Goal: Book appointment/travel/reservation

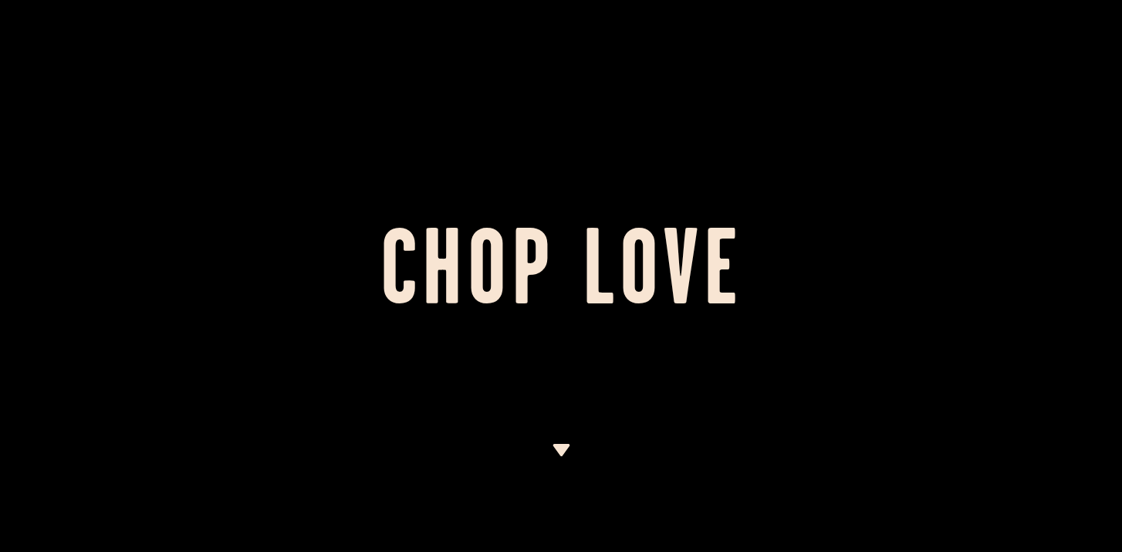
click at [563, 450] on img at bounding box center [561, 450] width 19 height 12
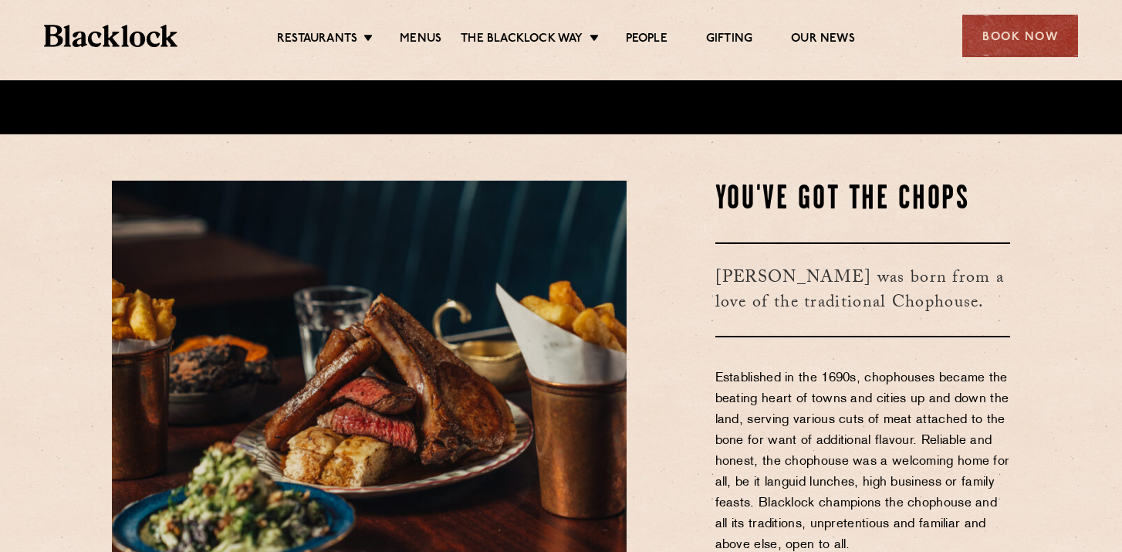
scroll to position [425, 0]
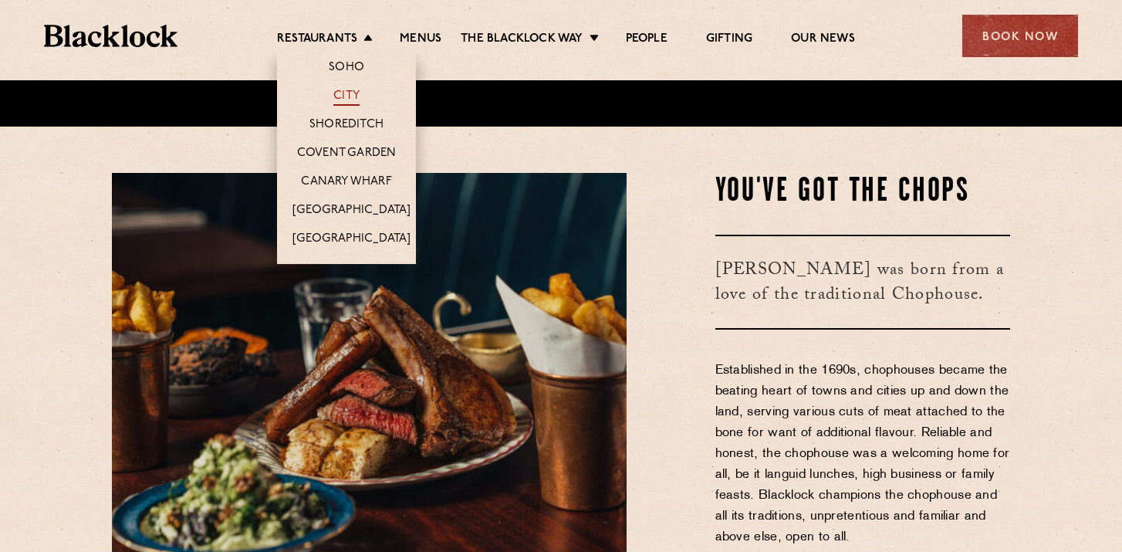
click at [348, 93] on link "City" at bounding box center [346, 97] width 26 height 17
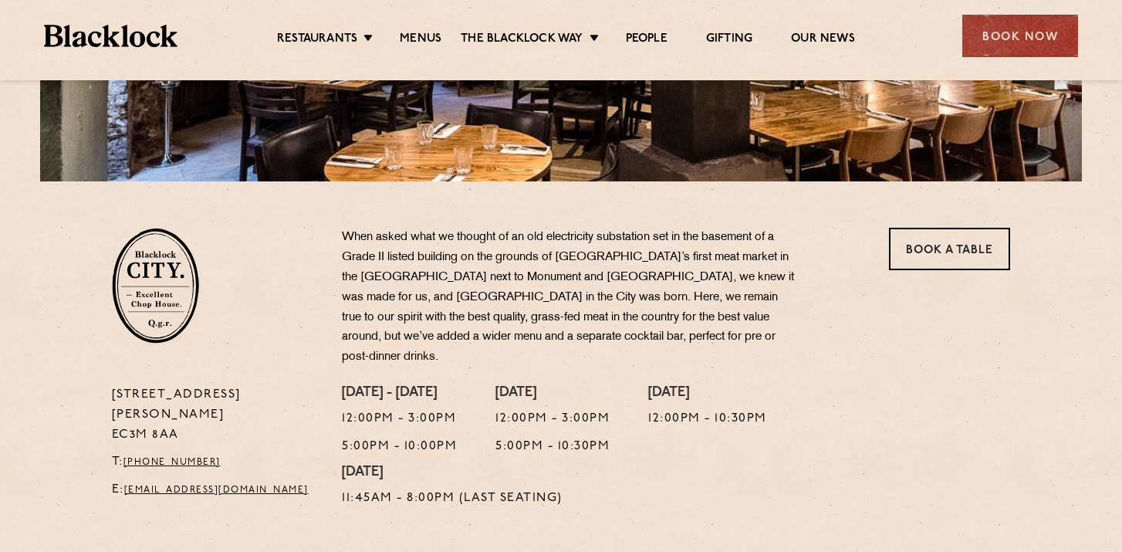
scroll to position [417, 0]
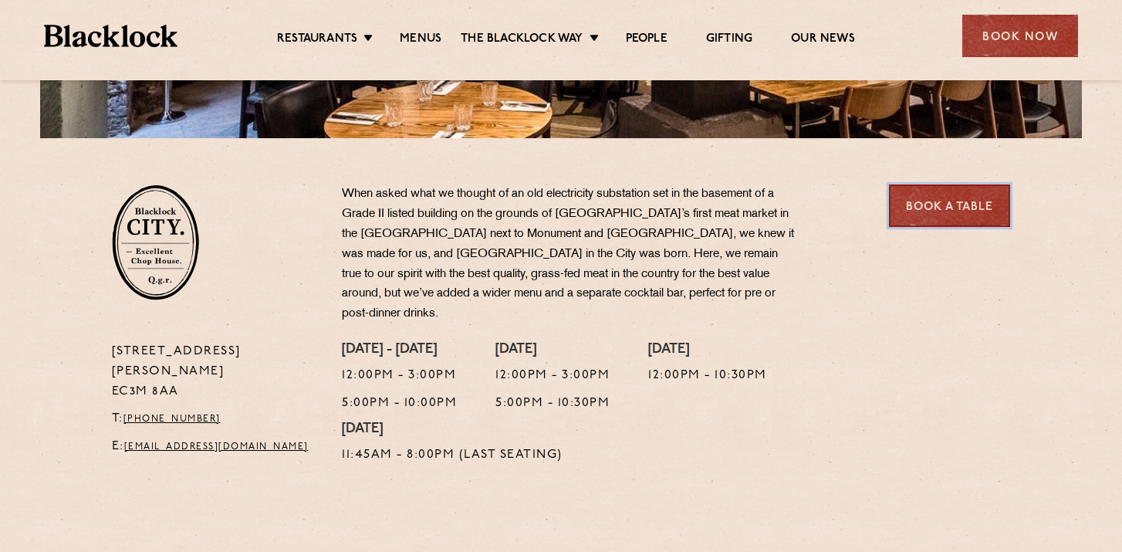
click at [933, 207] on link "Book a Table" at bounding box center [949, 205] width 121 height 42
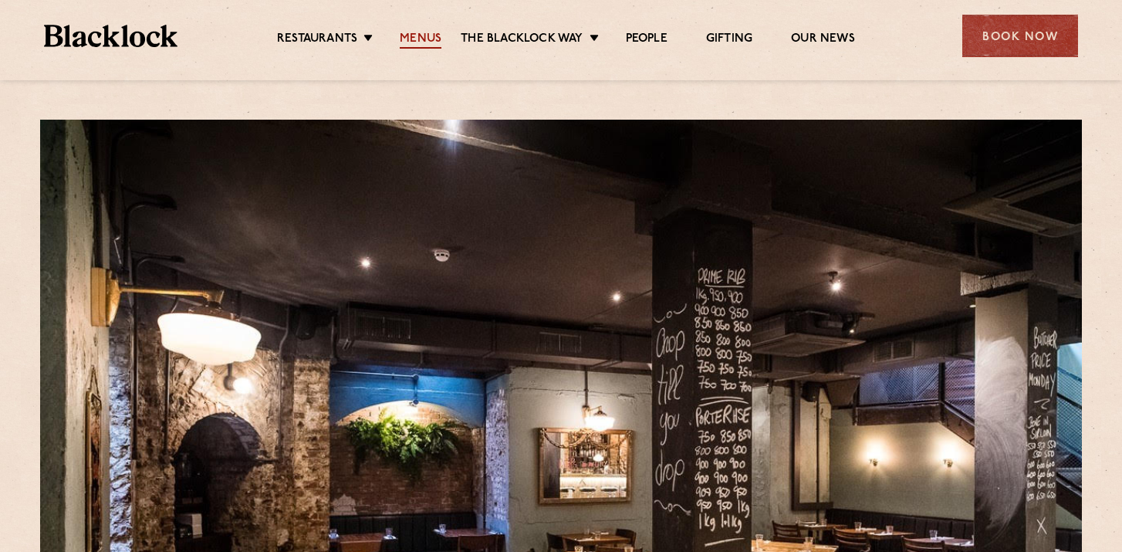
click at [421, 32] on link "Menus" at bounding box center [421, 40] width 42 height 17
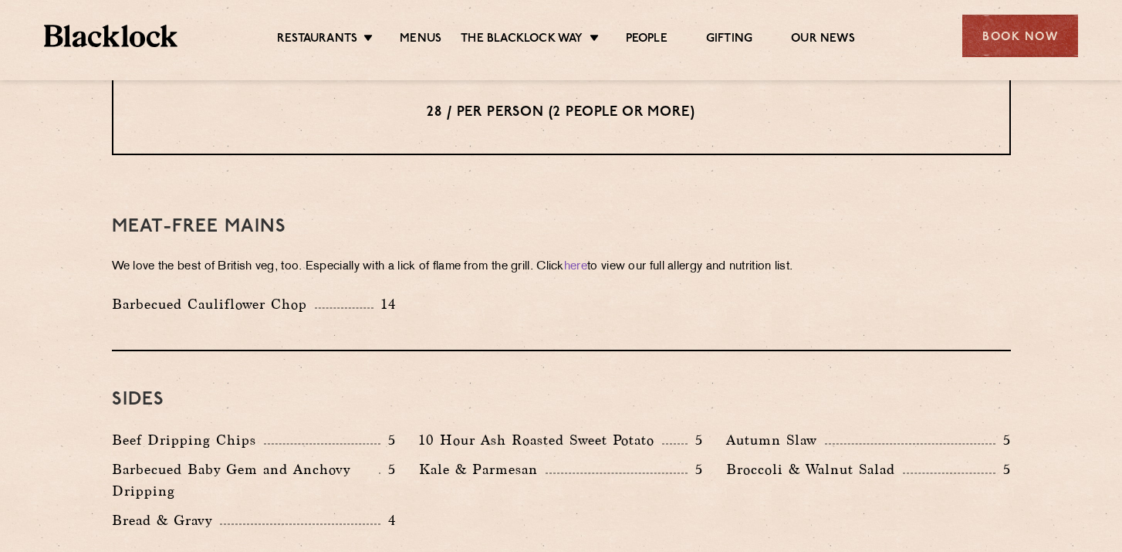
scroll to position [2097, 0]
